Goal: Task Accomplishment & Management: Manage account settings

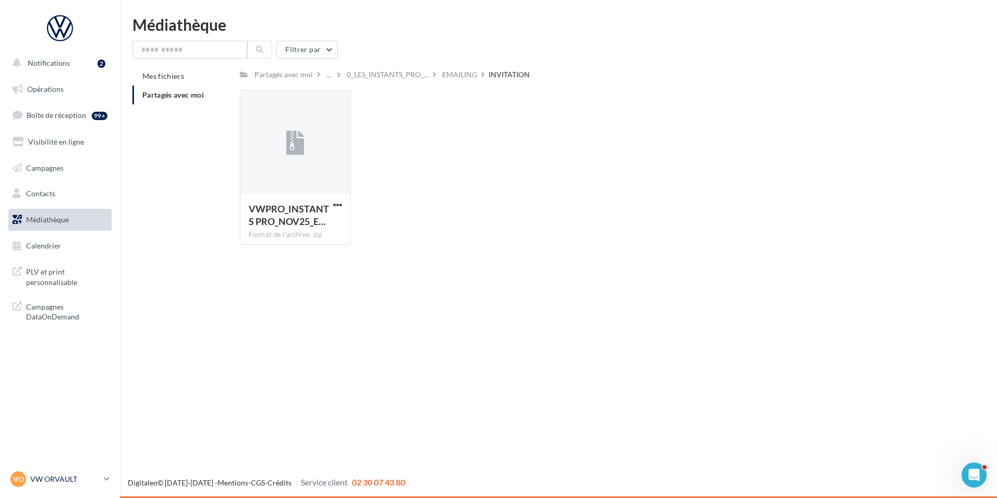
click at [101, 482] on link "VO VW ORVAULT vw-orv-ker" at bounding box center [59, 479] width 103 height 20
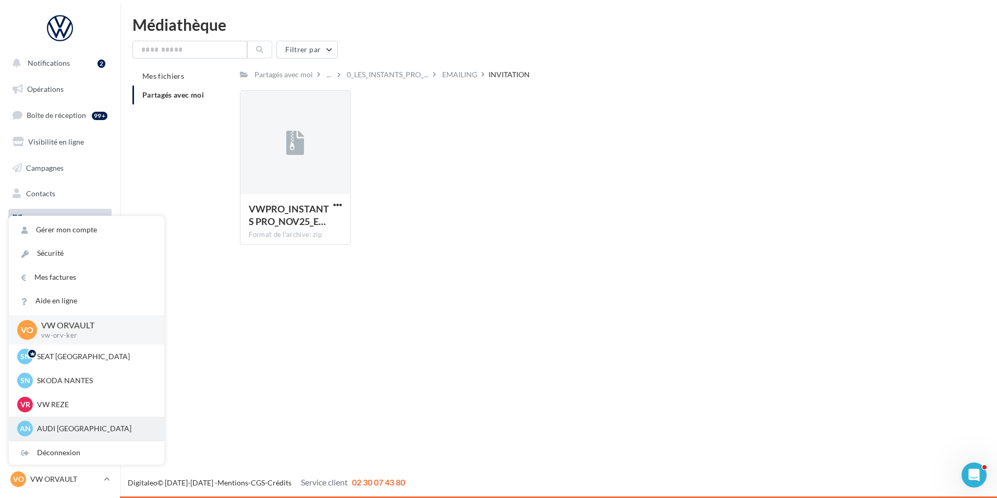
click at [59, 429] on p "AUDI [GEOGRAPHIC_DATA]" at bounding box center [94, 428] width 115 height 10
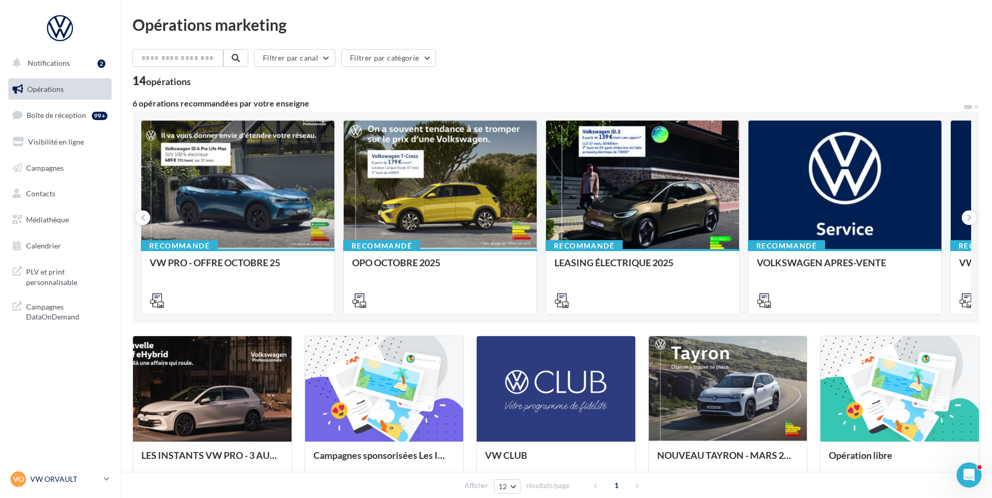
click at [98, 478] on p "VW ORVAULT" at bounding box center [64, 479] width 69 height 10
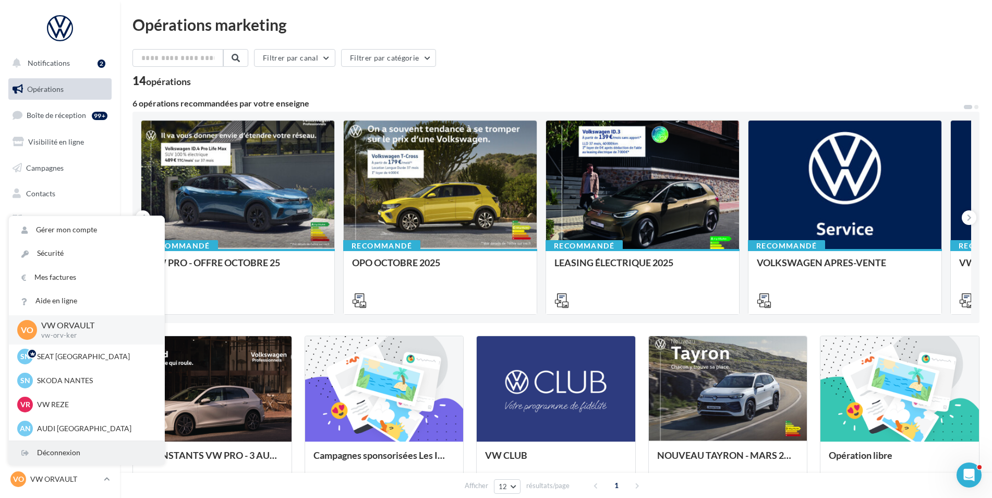
click at [47, 446] on div "Déconnexion" at bounding box center [86, 452] width 155 height 23
